Goal: Task Accomplishment & Management: Complete application form

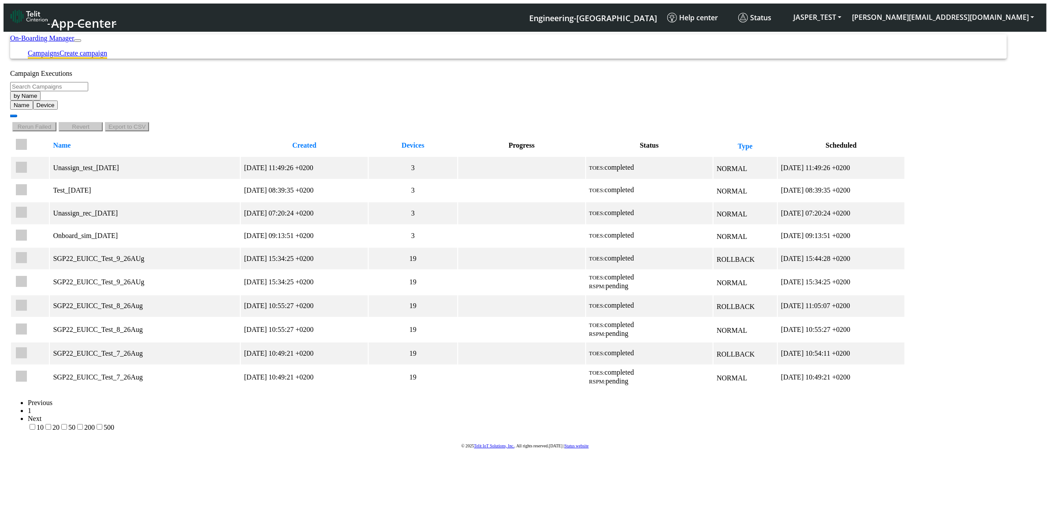
click at [107, 49] on link "Create campaign" at bounding box center [84, 52] width 48 height 7
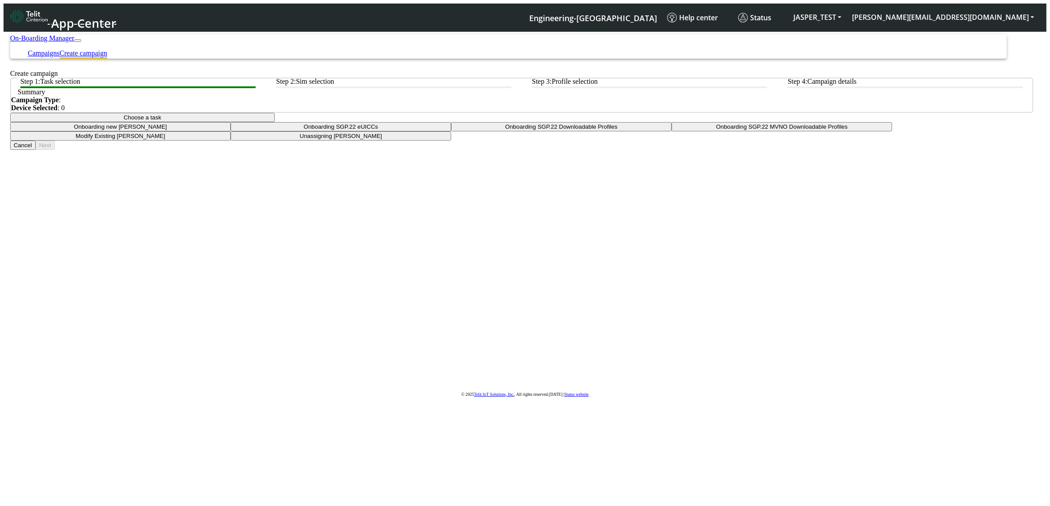
click at [275, 122] on button "Choose a task" at bounding box center [142, 117] width 265 height 9
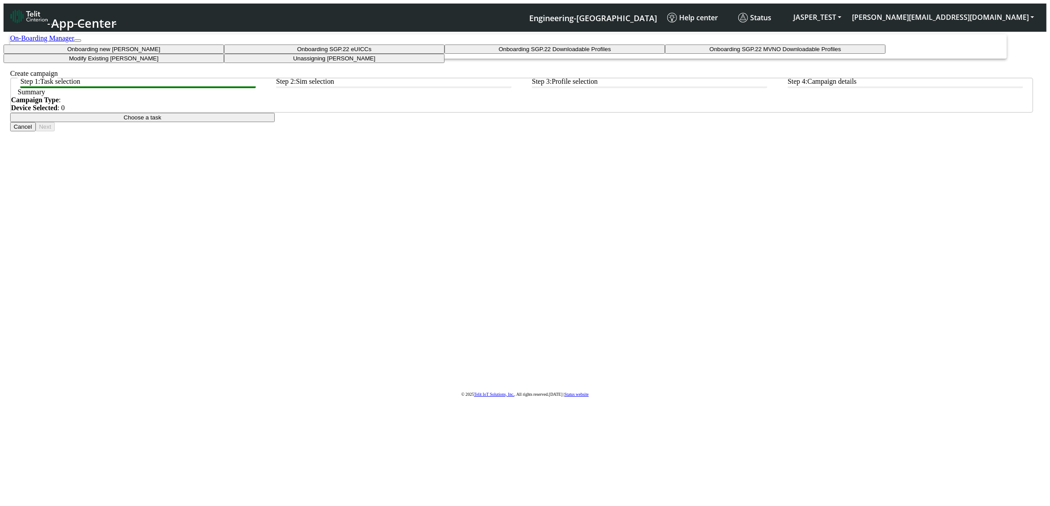
click at [224, 63] on taskiotp-dropdown "Modify Existing [PERSON_NAME]" at bounding box center [114, 58] width 221 height 9
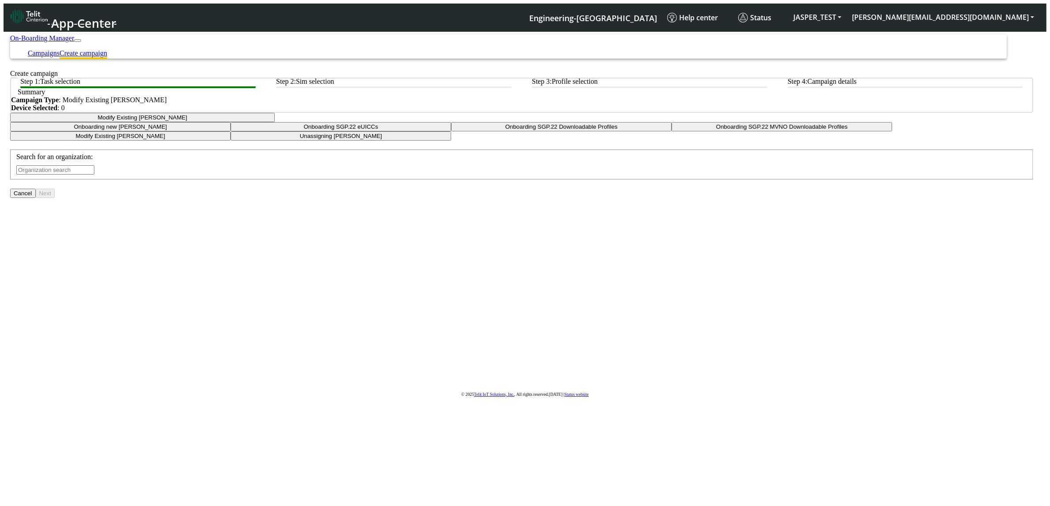
click at [477, 175] on div "Search for an organization:" at bounding box center [521, 164] width 1011 height 22
click at [94, 175] on input "text" at bounding box center [55, 169] width 78 height 9
click at [62, 78] on button "TRO PICAL_DEV" at bounding box center [36, 72] width 52 height 9
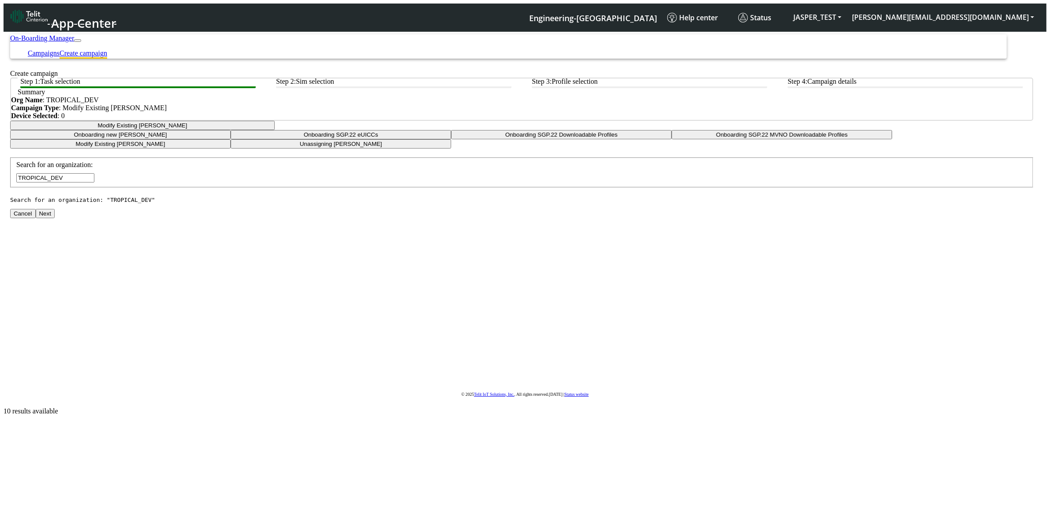
type input "TROPICAL_DEV"
click at [55, 218] on button "Next" at bounding box center [45, 213] width 19 height 9
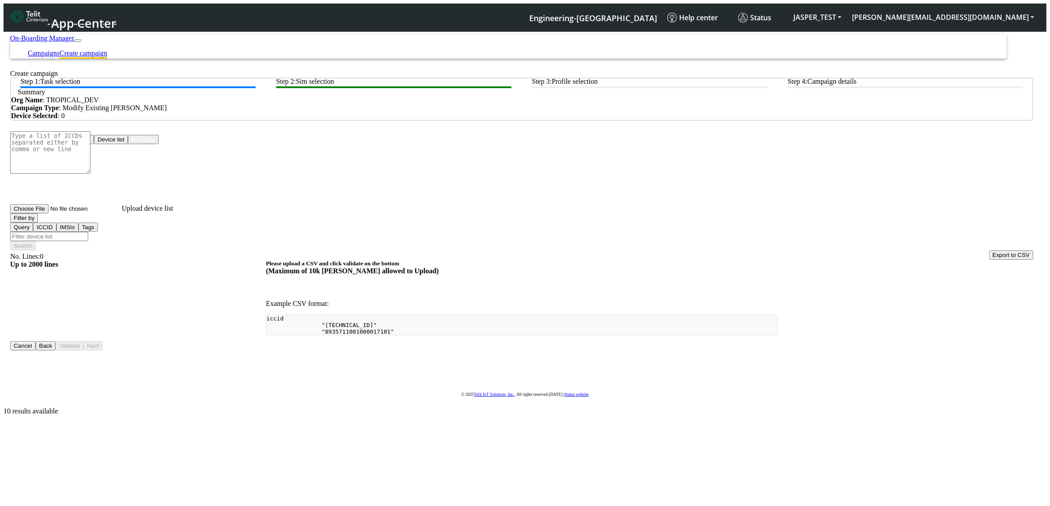
click at [128, 144] on button "Device list" at bounding box center [111, 139] width 34 height 9
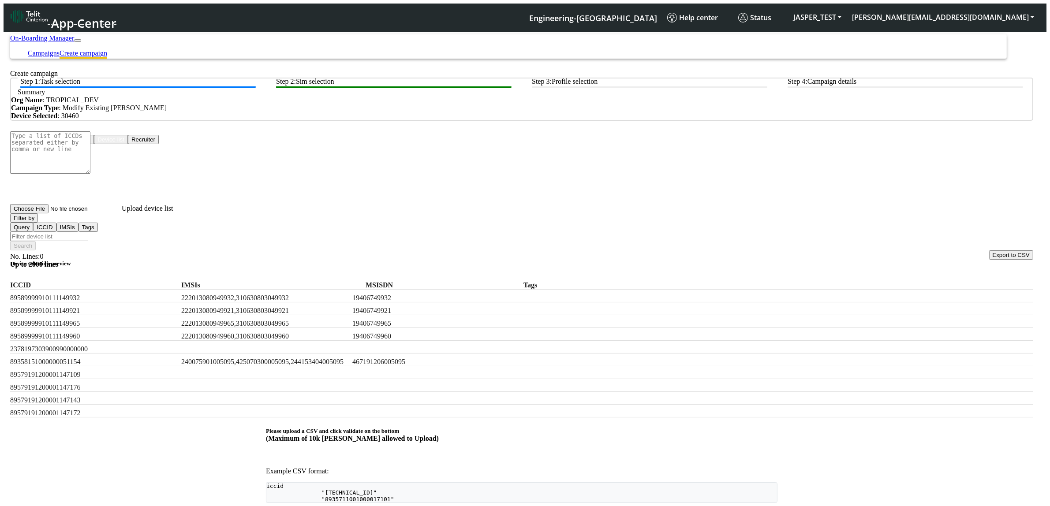
click at [69, 294] on label "89589999910111149932" at bounding box center [60, 298] width 101 height 8
copy label "89589999910111149932"
click at [88, 232] on input "Filter device list" at bounding box center [49, 236] width 78 height 9
paste input "89589999910111149932"
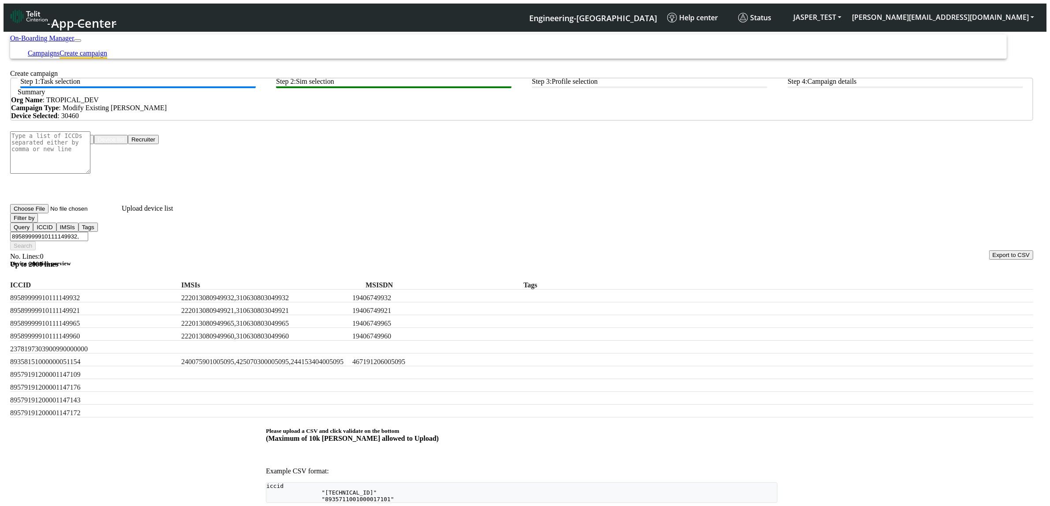
click at [107, 307] on label "89589999910111149921" at bounding box center [60, 311] width 101 height 8
copy label "89589999910111149921"
click at [88, 232] on input "89589999910111149932," at bounding box center [49, 236] width 78 height 9
paste input "89589999910111149921"
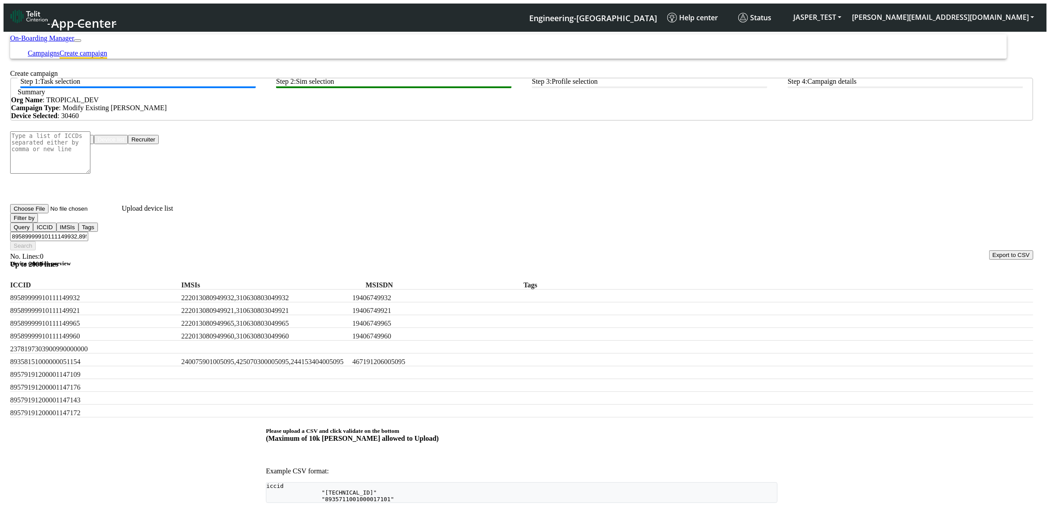
type input "89589999910111149932,89589999910111149921"
click at [38, 223] on button "Filter by" at bounding box center [24, 218] width 28 height 9
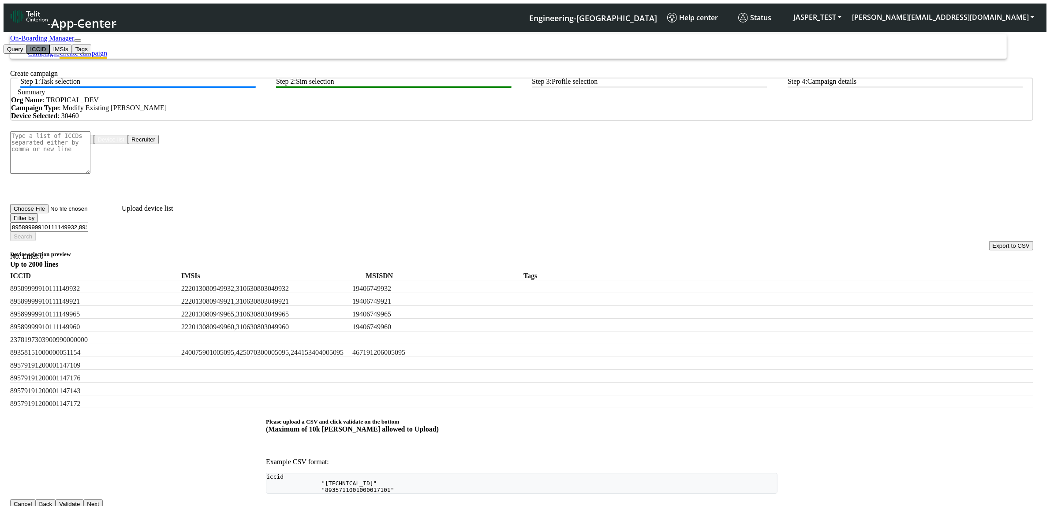
click at [49, 54] on button "ICCID" at bounding box center [37, 49] width 23 height 9
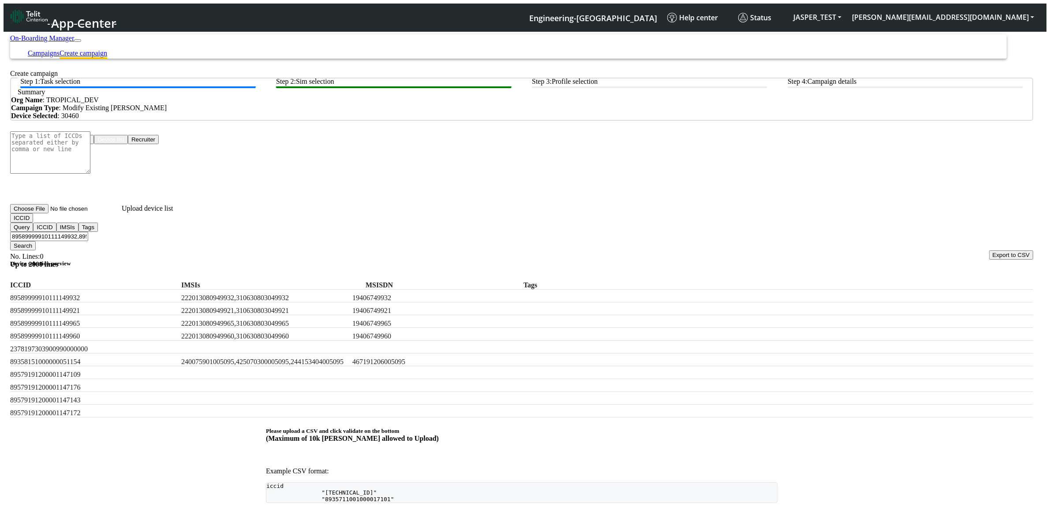
click at [36, 241] on button "Search" at bounding box center [23, 245] width 26 height 9
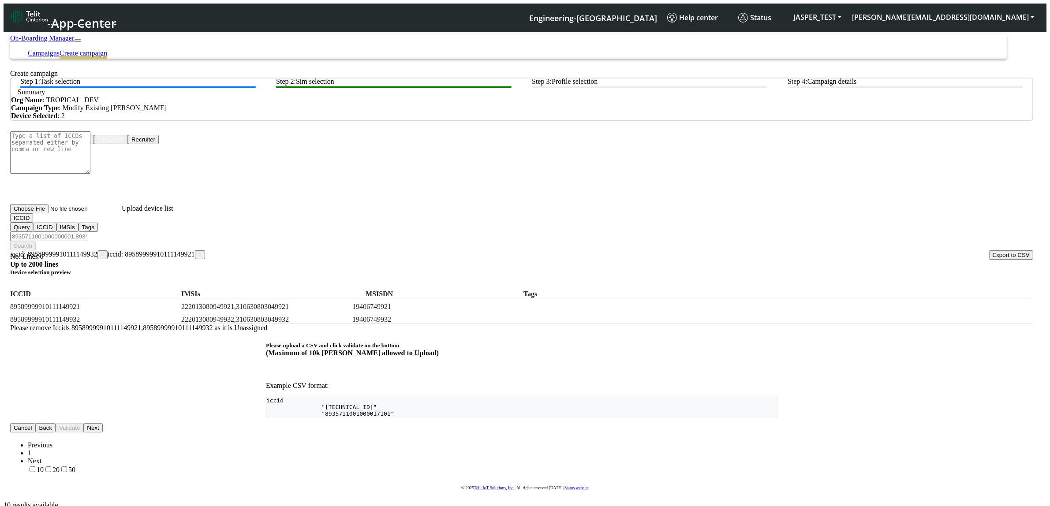
drag, startPoint x: 685, startPoint y: 338, endPoint x: 373, endPoint y: 338, distance: 312.3
click at [373, 332] on div "Please remove Iccids 89589999910111149921,89589999910111149932 as it is Unassig…" at bounding box center [522, 328] width 1024 height 8
click at [131, 88] on btn "Step 1: Task selection" at bounding box center [138, 83] width 236 height 11
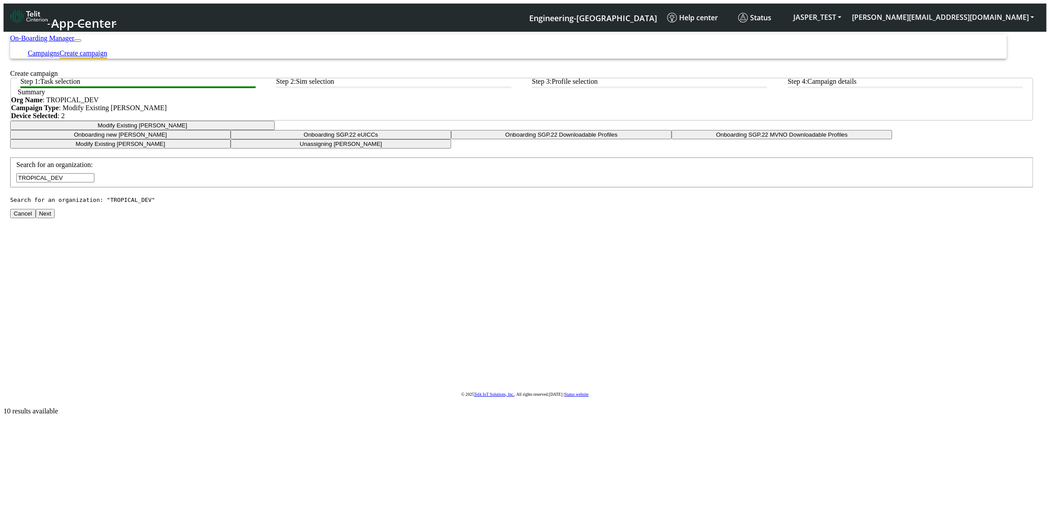
click at [55, 218] on button "Next" at bounding box center [45, 213] width 19 height 9
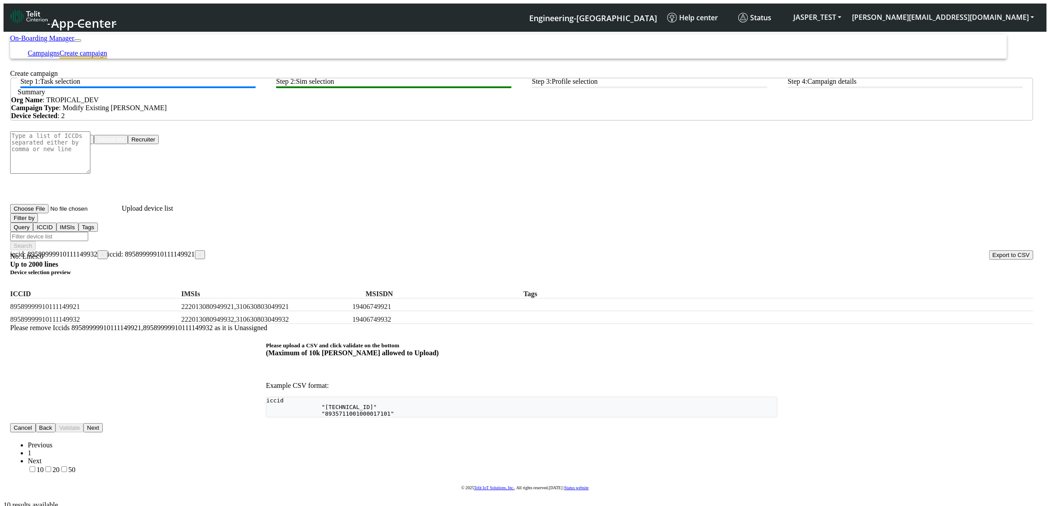
drag, startPoint x: 375, startPoint y: 334, endPoint x: 682, endPoint y: 341, distance: 306.7
click at [678, 332] on div "Please remove Iccids 89589999910111149921,89589999910111149932 as it is Unassig…" at bounding box center [522, 328] width 1024 height 8
click at [696, 424] on div "Cancel Back Validate Next Previous 1 Next 10 20 50" at bounding box center [522, 449] width 1024 height 51
drag, startPoint x: 703, startPoint y: 340, endPoint x: 339, endPoint y: 340, distance: 364.0
click at [339, 332] on div "Please remove Iccids 89589999910111149921,89589999910111149932 as it is Unassig…" at bounding box center [522, 328] width 1024 height 8
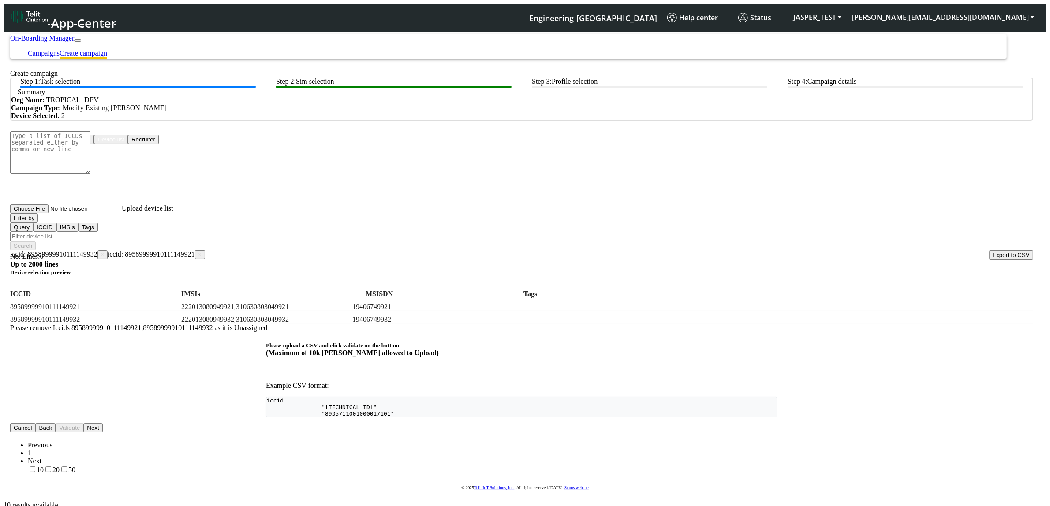
drag, startPoint x: 334, startPoint y: 354, endPoint x: 356, endPoint y: 352, distance: 21.8
click at [335, 424] on div "Cancel Back Validate Next Previous 1 Next 10 20 50" at bounding box center [522, 449] width 1024 height 51
click at [102, 424] on button "Next" at bounding box center [92, 428] width 19 height 9
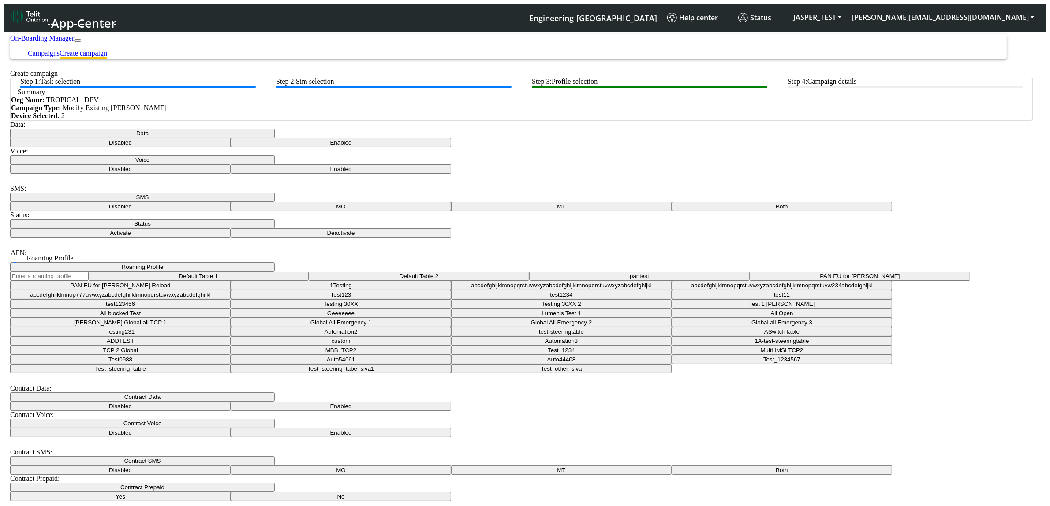
click at [978, 475] on div "Contract Prepaid: Contract Prepaid Yes No" at bounding box center [522, 488] width 1024 height 26
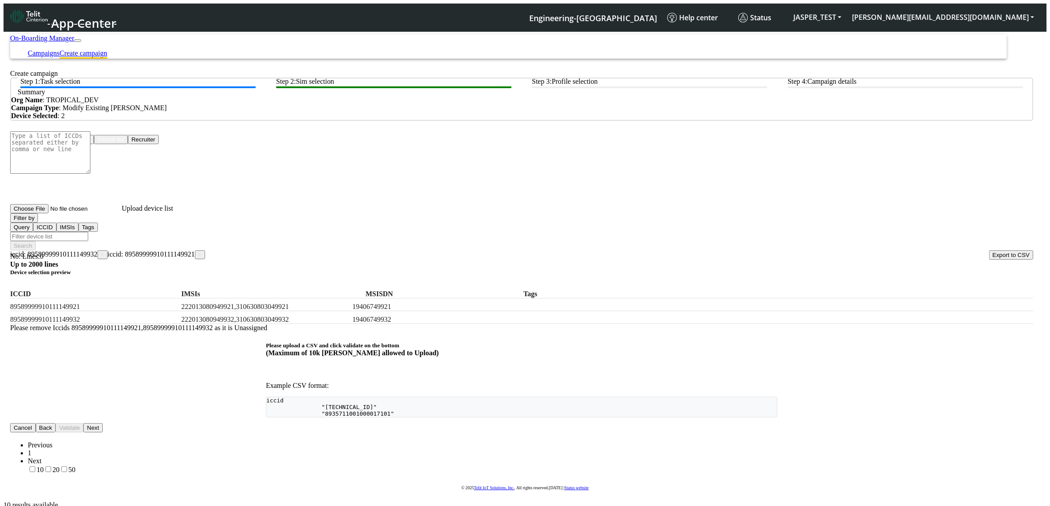
click at [394, 439] on body "App Center Engineering-[GEOGRAPHIC_DATA] Help center Status JASPER_TEST [PERSON…" at bounding box center [525, 269] width 1043 height 482
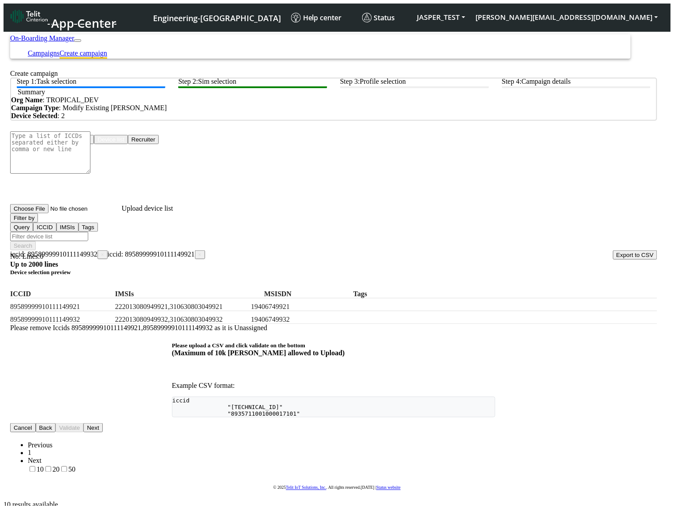
click at [199, 252] on span "×" at bounding box center [200, 255] width 3 height 6
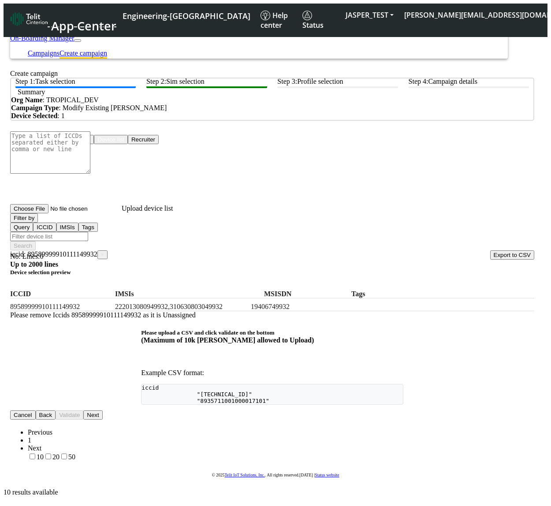
drag, startPoint x: 424, startPoint y: 320, endPoint x: 53, endPoint y: 265, distance: 374.2
click at [53, 269] on div "Device selection preview ICCID IMSIs MSISDN Tags 89589999910111149932 222013080…" at bounding box center [272, 294] width 525 height 50
drag, startPoint x: 134, startPoint y: 256, endPoint x: 124, endPoint y: 256, distance: 10.1
click at [135, 269] on h5 "Device selection preview" at bounding box center [272, 272] width 525 height 7
click at [104, 252] on span "×" at bounding box center [102, 255] width 3 height 6
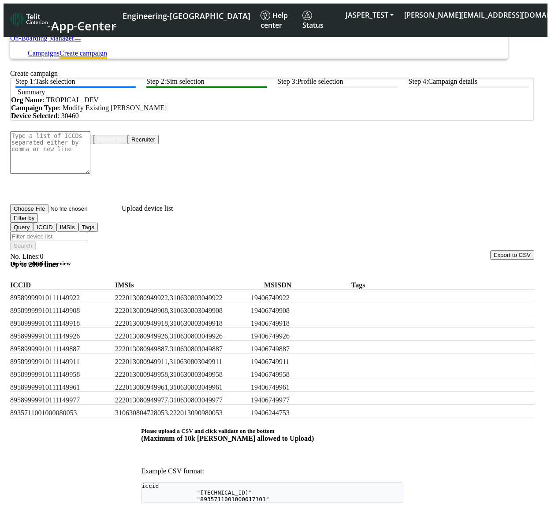
click at [38, 223] on button "Filter by" at bounding box center [24, 218] width 28 height 9
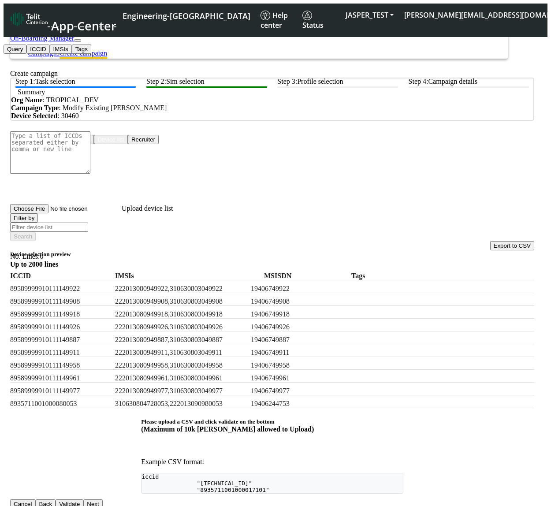
click at [261, 268] on div "ICCID IMSIs MSISDN Tags" at bounding box center [272, 274] width 525 height 13
